Goal: Task Accomplishment & Management: Use online tool/utility

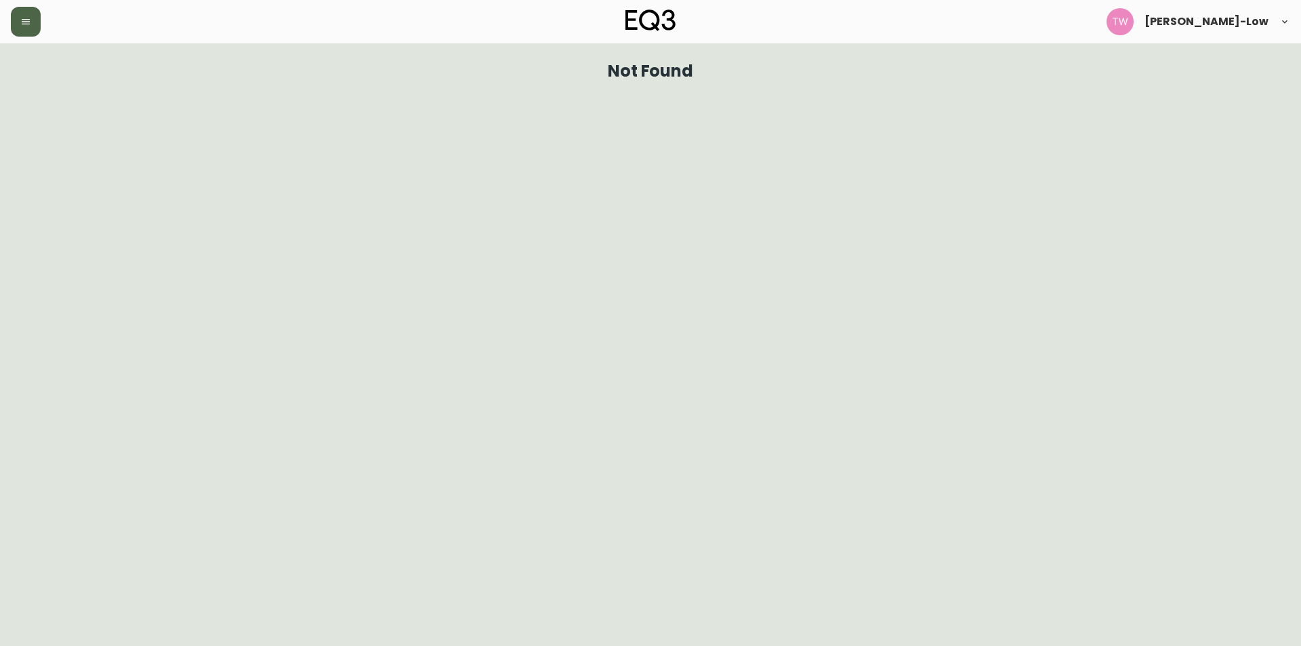
click at [26, 27] on button "button" at bounding box center [26, 22] width 30 height 30
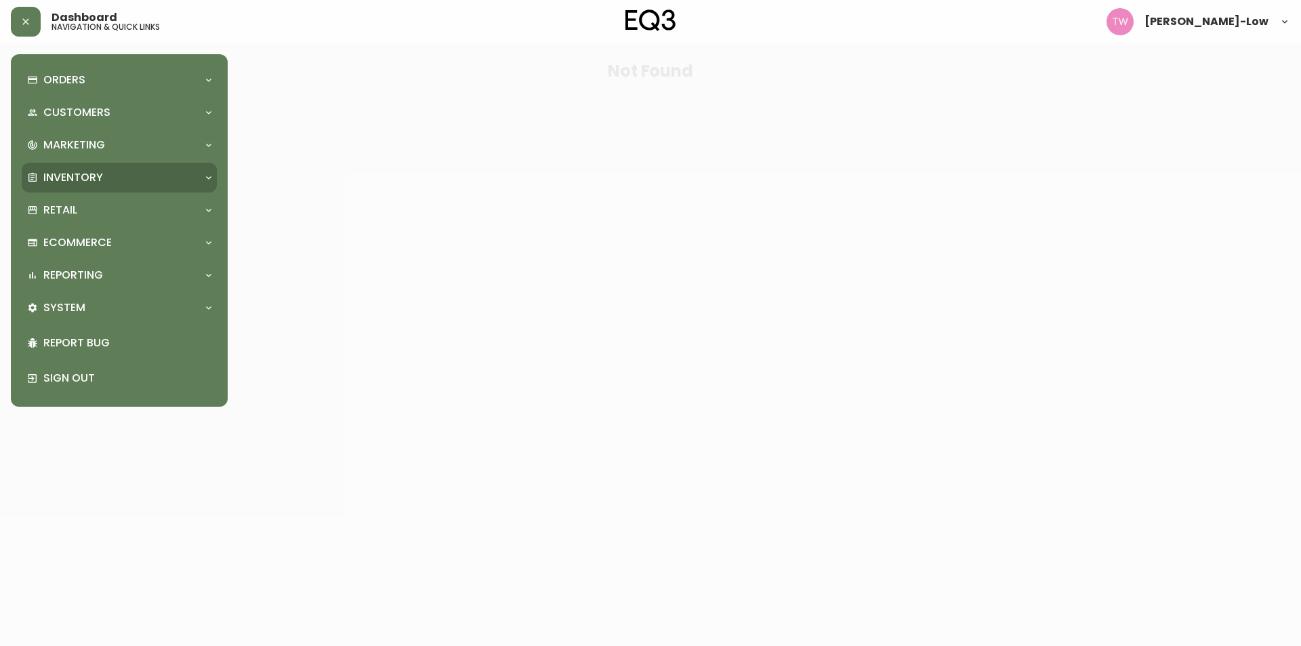
click at [84, 170] on p "Inventory" at bounding box center [73, 177] width 60 height 15
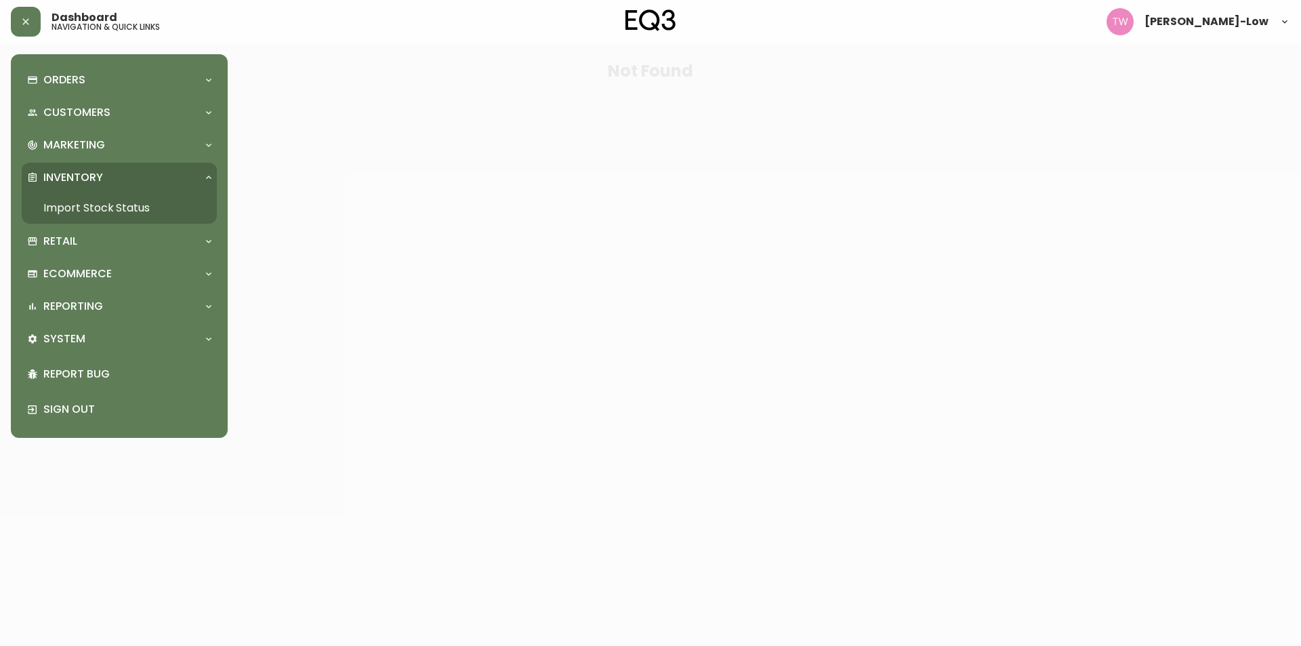
click at [100, 201] on link "Import Stock Status" at bounding box center [119, 207] width 195 height 31
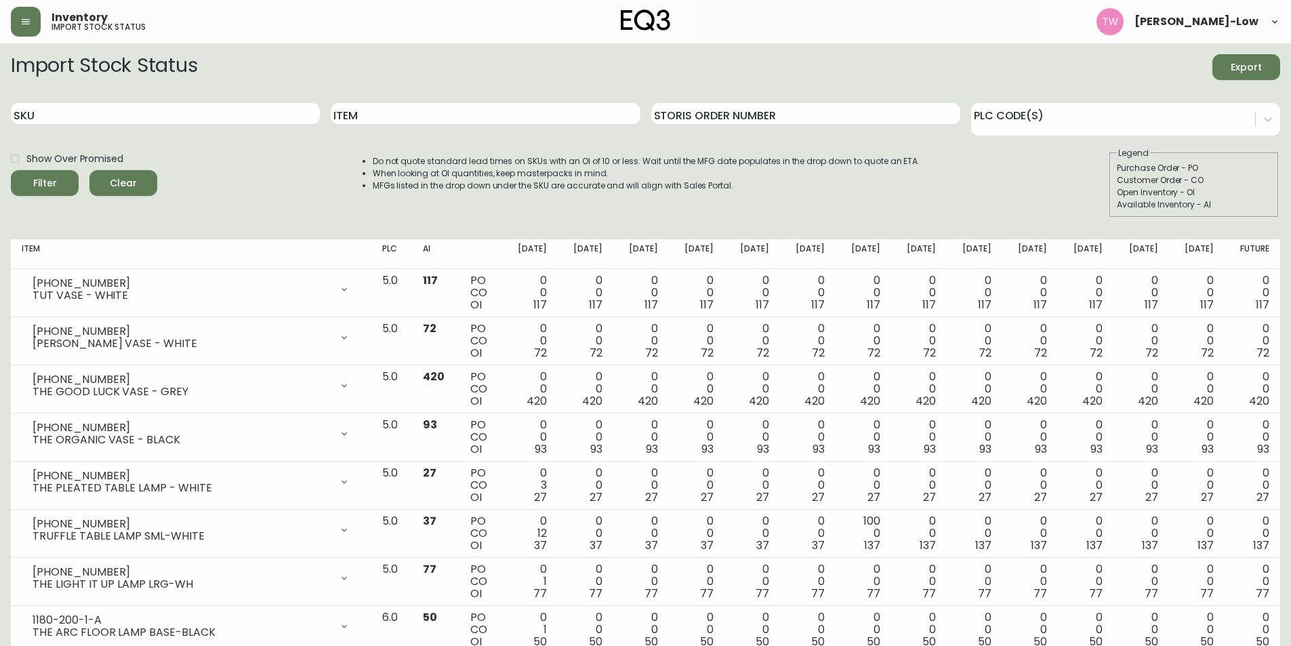
click at [1244, 66] on span "Export" at bounding box center [1246, 67] width 46 height 17
